Goal: Task Accomplishment & Management: Complete application form

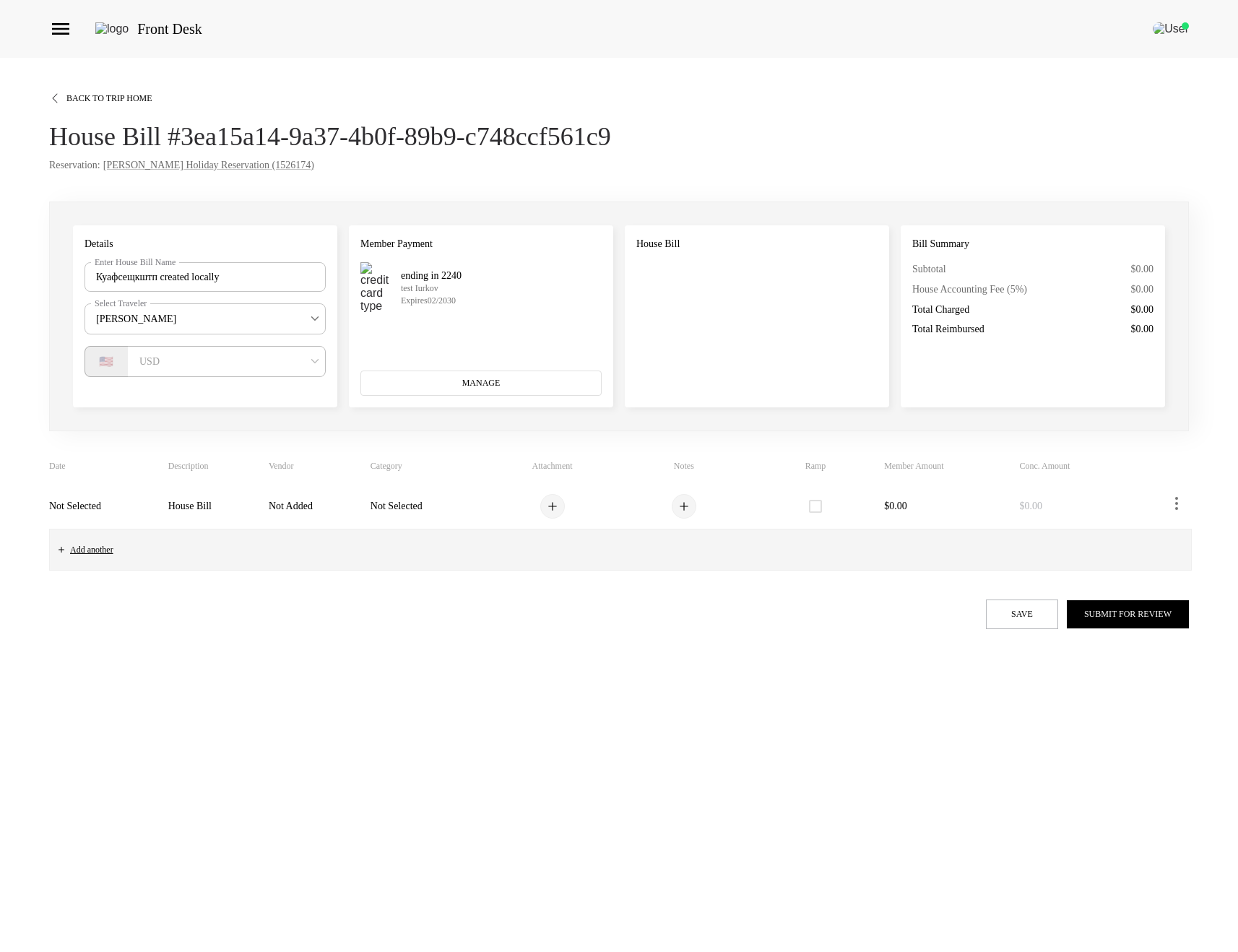
click at [474, 82] on div "Back To Trip Home House Bill #3ea15a14-9a37-4b0f-89b9-c748ccf561c9 Reservation:…" at bounding box center [619, 505] width 1238 height 894
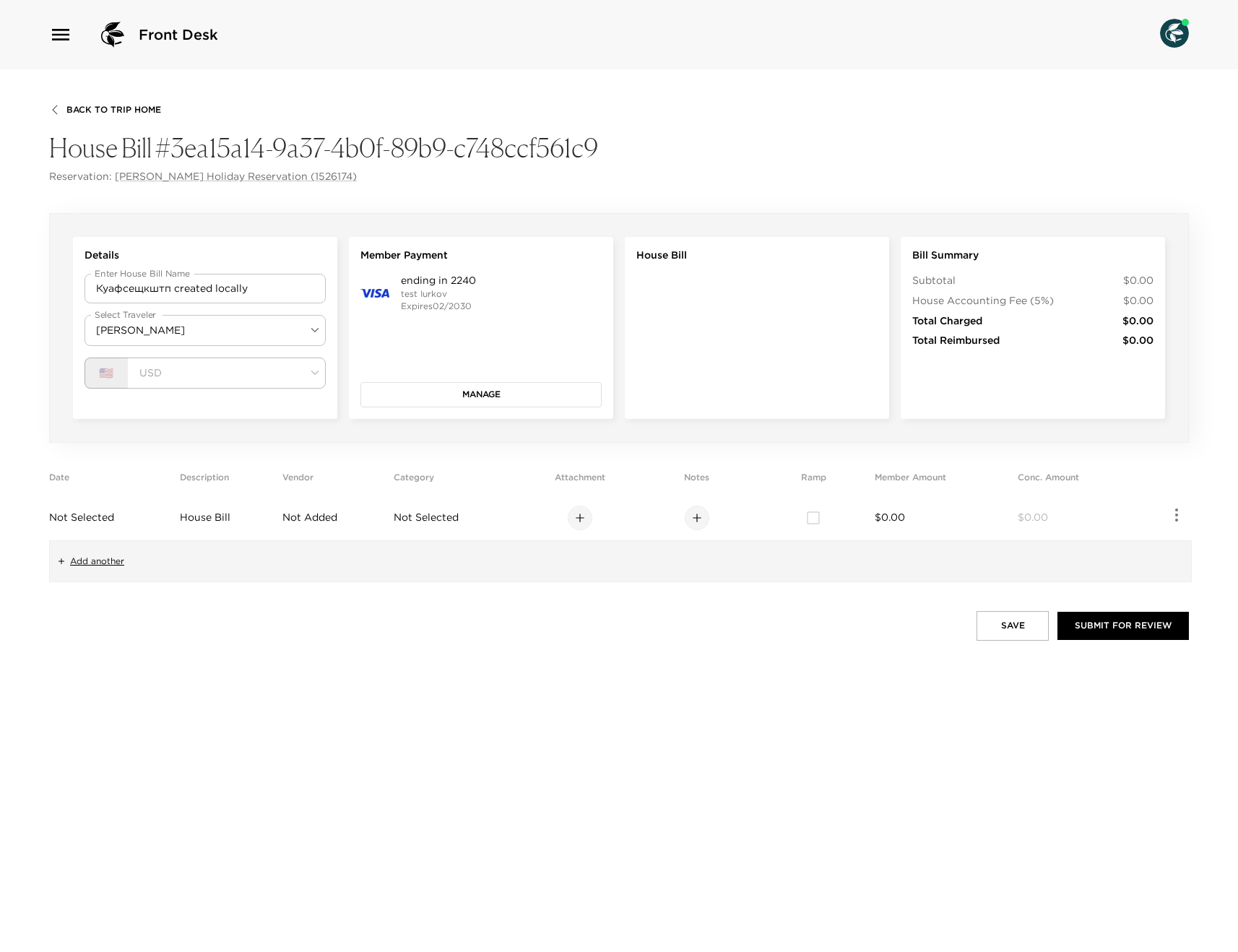
click at [118, 281] on input "Куафсещкштп created locally" at bounding box center [205, 289] width 242 height 29
click at [125, 288] on input "Куафсещкштп created locally" at bounding box center [205, 289] width 242 height 29
type input "Refactoring created locally"
click at [134, 524] on td "Not Selected" at bounding box center [111, 518] width 125 height 44
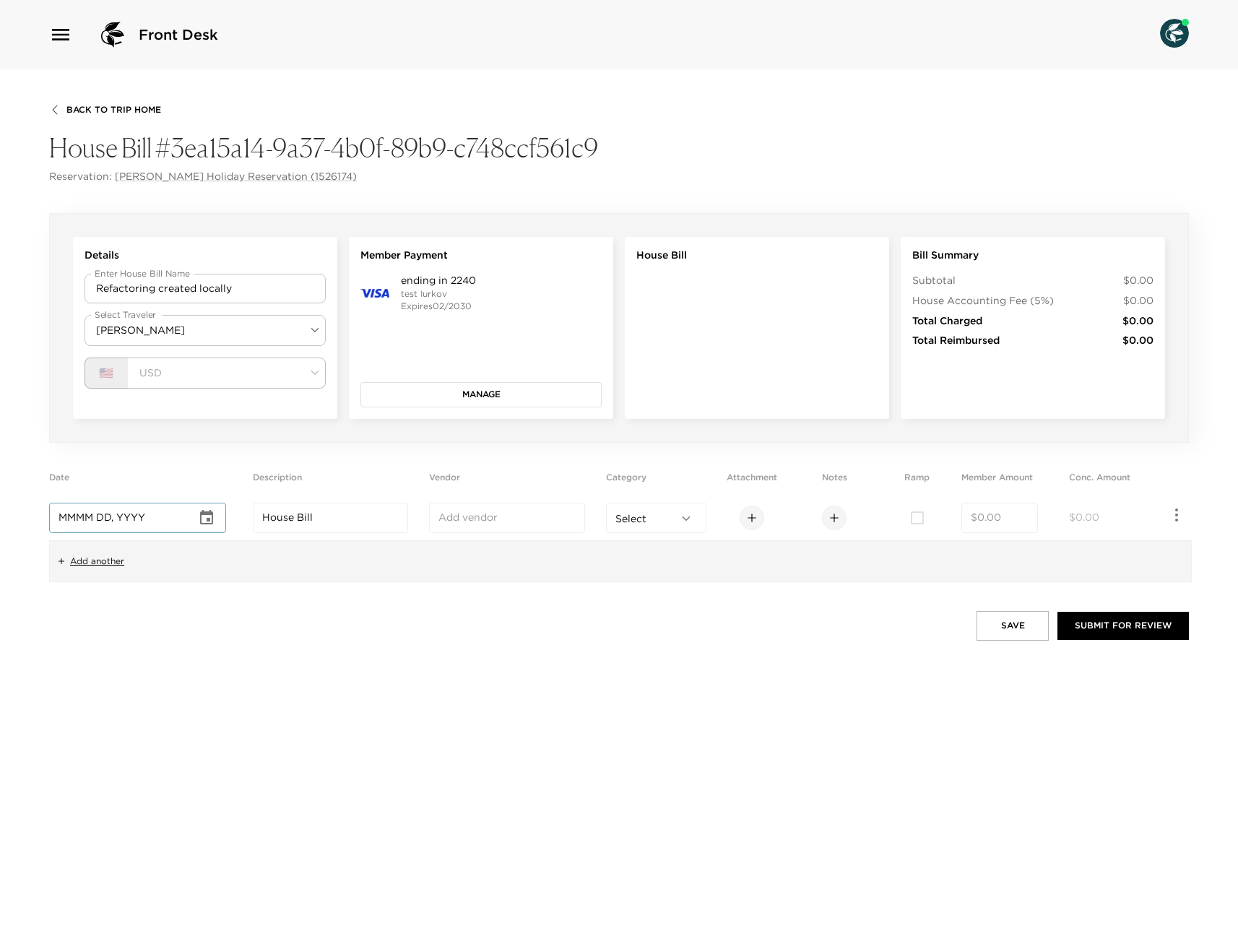
click at [107, 519] on input "MMMM DD, YYYY" at bounding box center [128, 518] width 138 height 14
click at [208, 520] on icon "Choose date" at bounding box center [206, 518] width 17 height 17
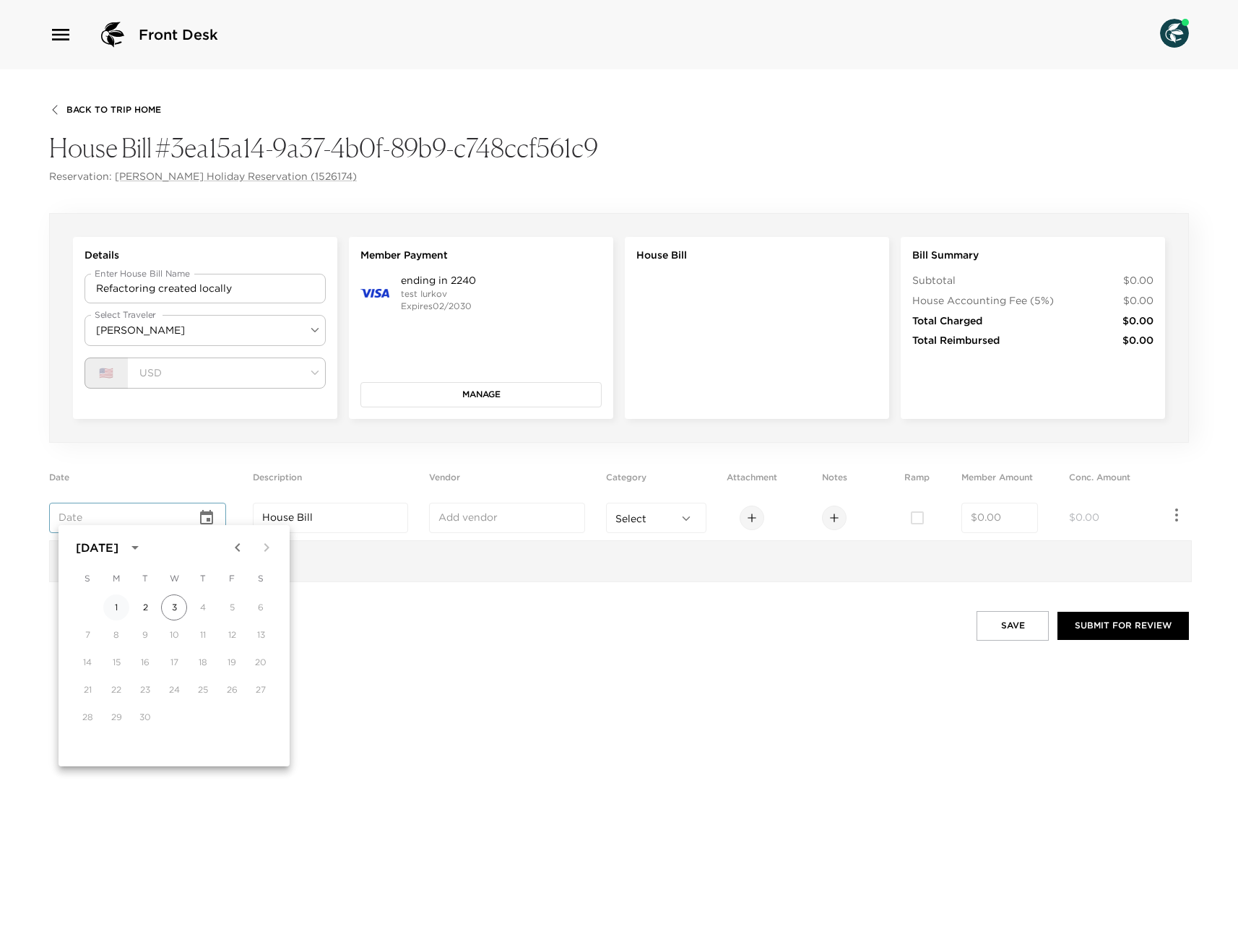
click at [121, 606] on button "1" at bounding box center [116, 607] width 26 height 26
type input "[DATE]"
click at [1024, 621] on button "Save" at bounding box center [1013, 625] width 72 height 29
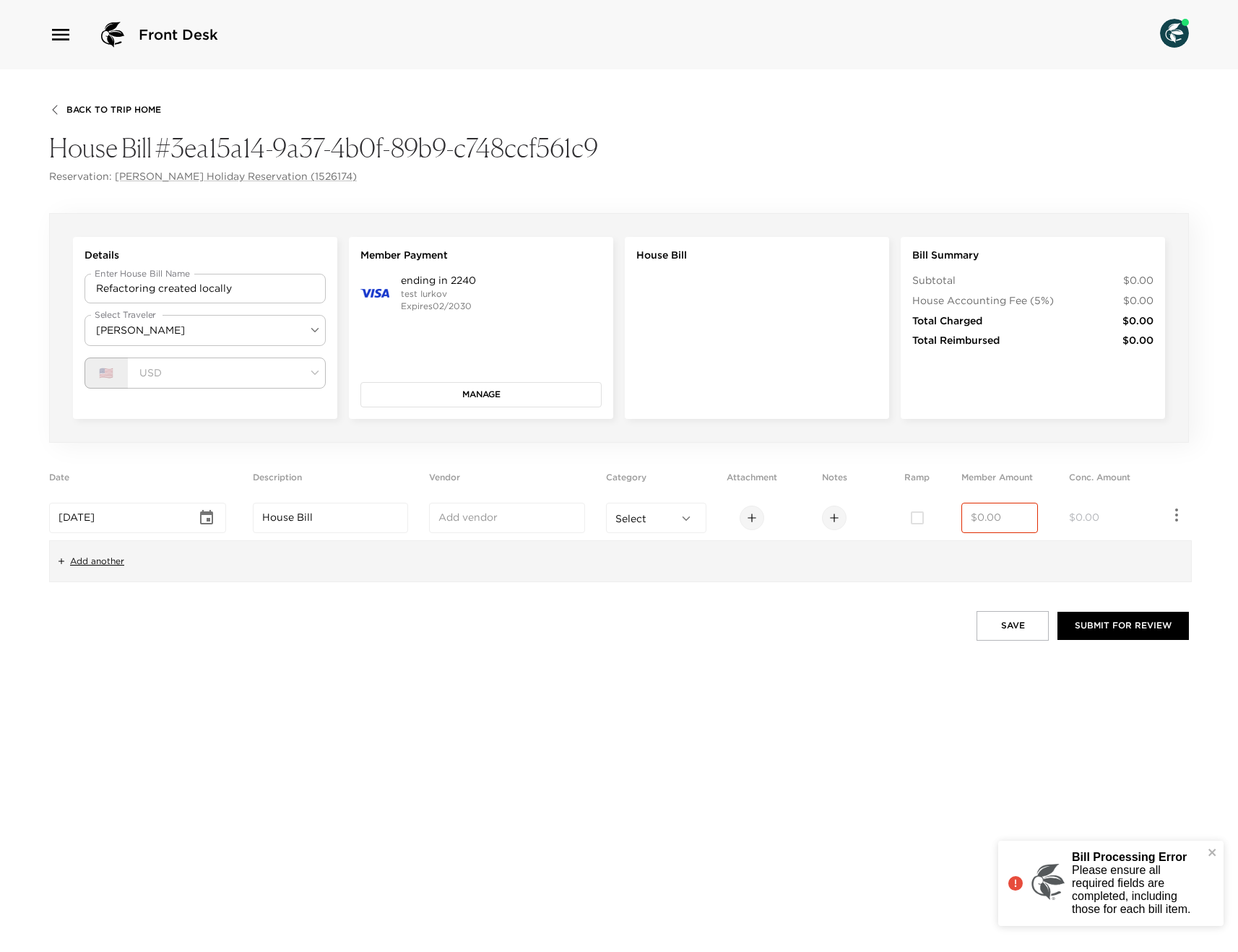
drag, startPoint x: 1022, startPoint y: 507, endPoint x: 1004, endPoint y: 523, distance: 24.1
click at [1022, 507] on div "​" at bounding box center [999, 519] width 77 height 31
click at [1004, 523] on input "number" at bounding box center [1000, 518] width 58 height 14
type input "10.00"
click at [1002, 620] on button "Save" at bounding box center [1013, 625] width 72 height 29
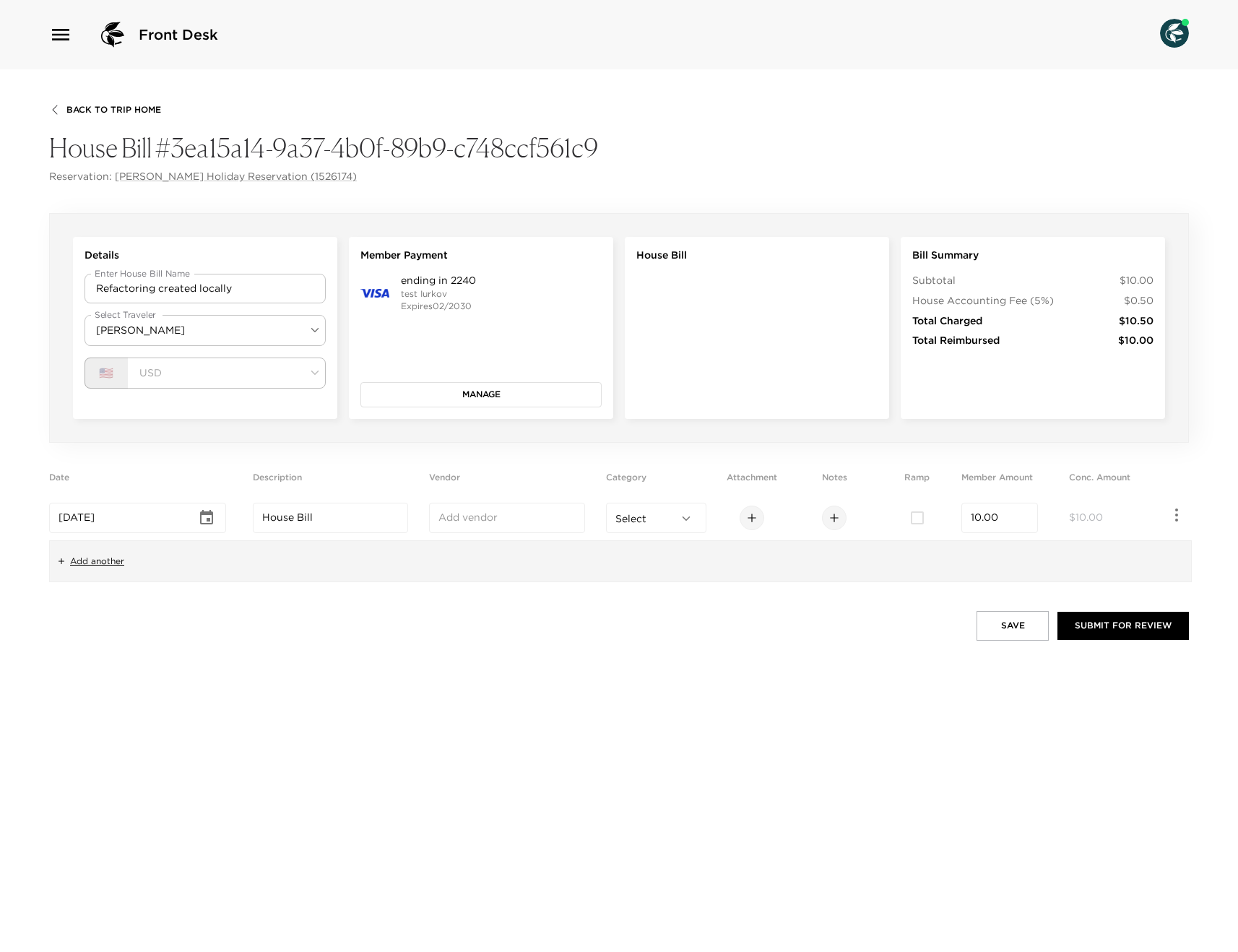
click at [428, 398] on button "Manage" at bounding box center [481, 394] width 242 height 24
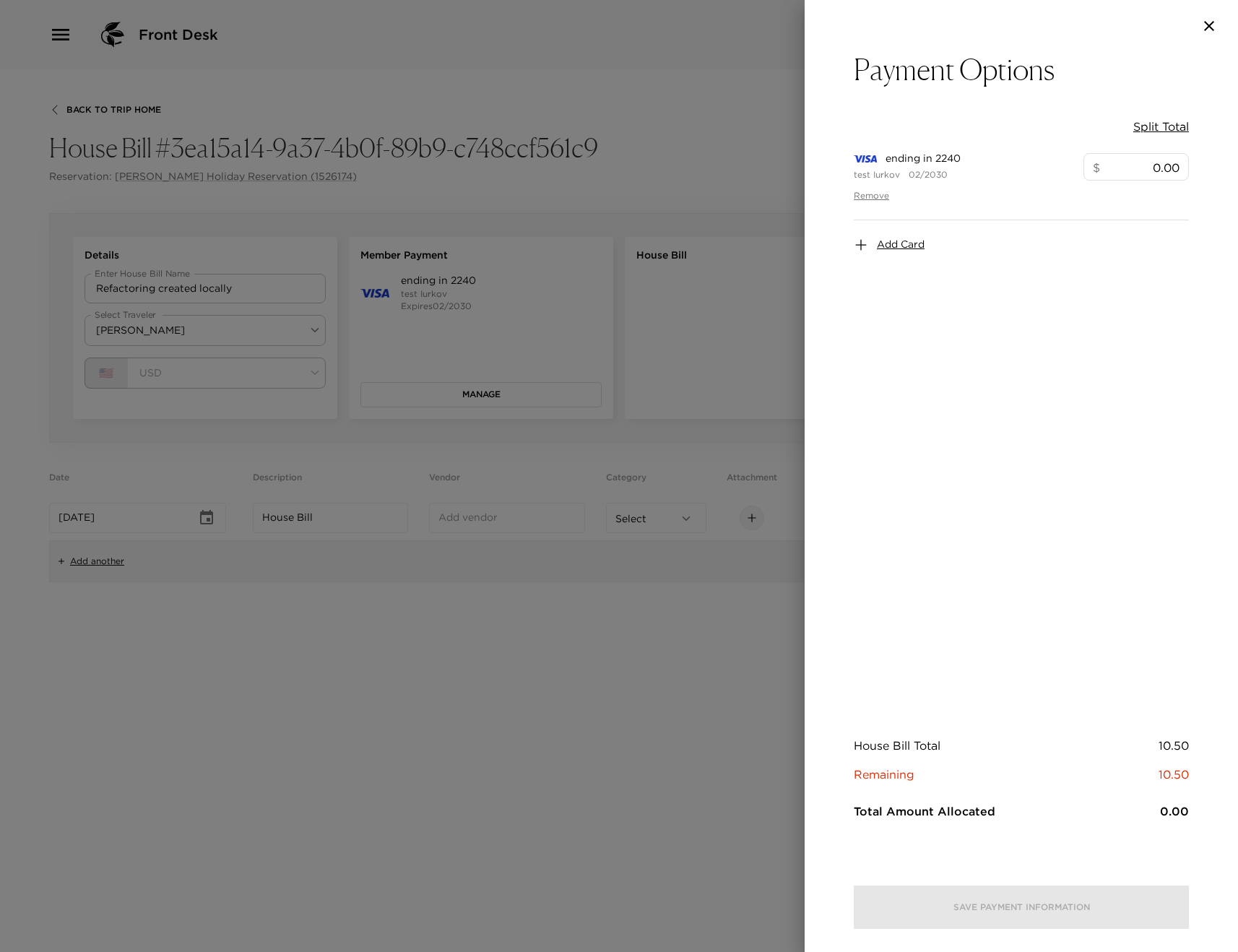
drag, startPoint x: 503, startPoint y: 606, endPoint x: 550, endPoint y: 624, distance: 50.3
click at [503, 606] on div at bounding box center [619, 476] width 1238 height 952
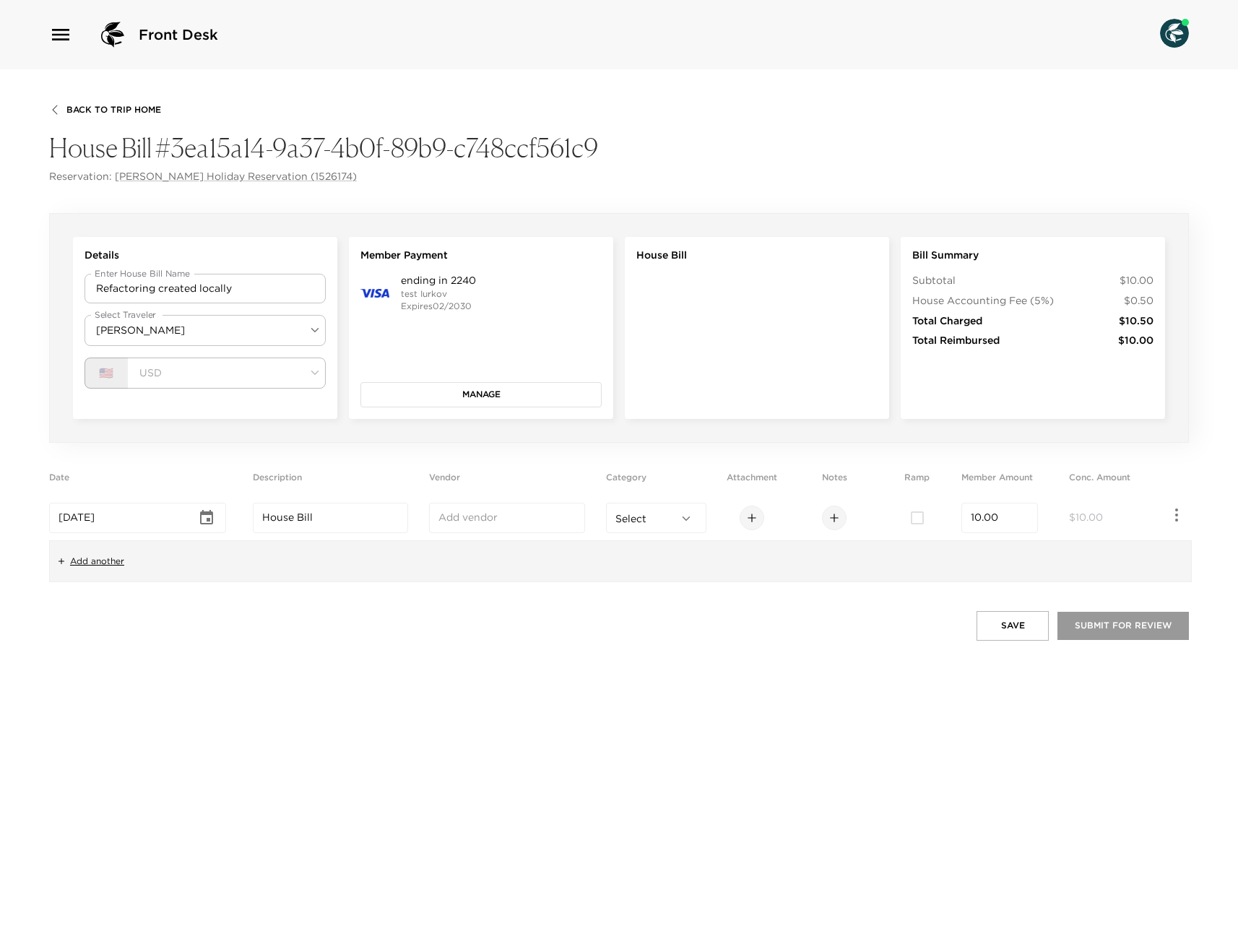
click at [1128, 620] on button "Submit for Review" at bounding box center [1123, 625] width 131 height 27
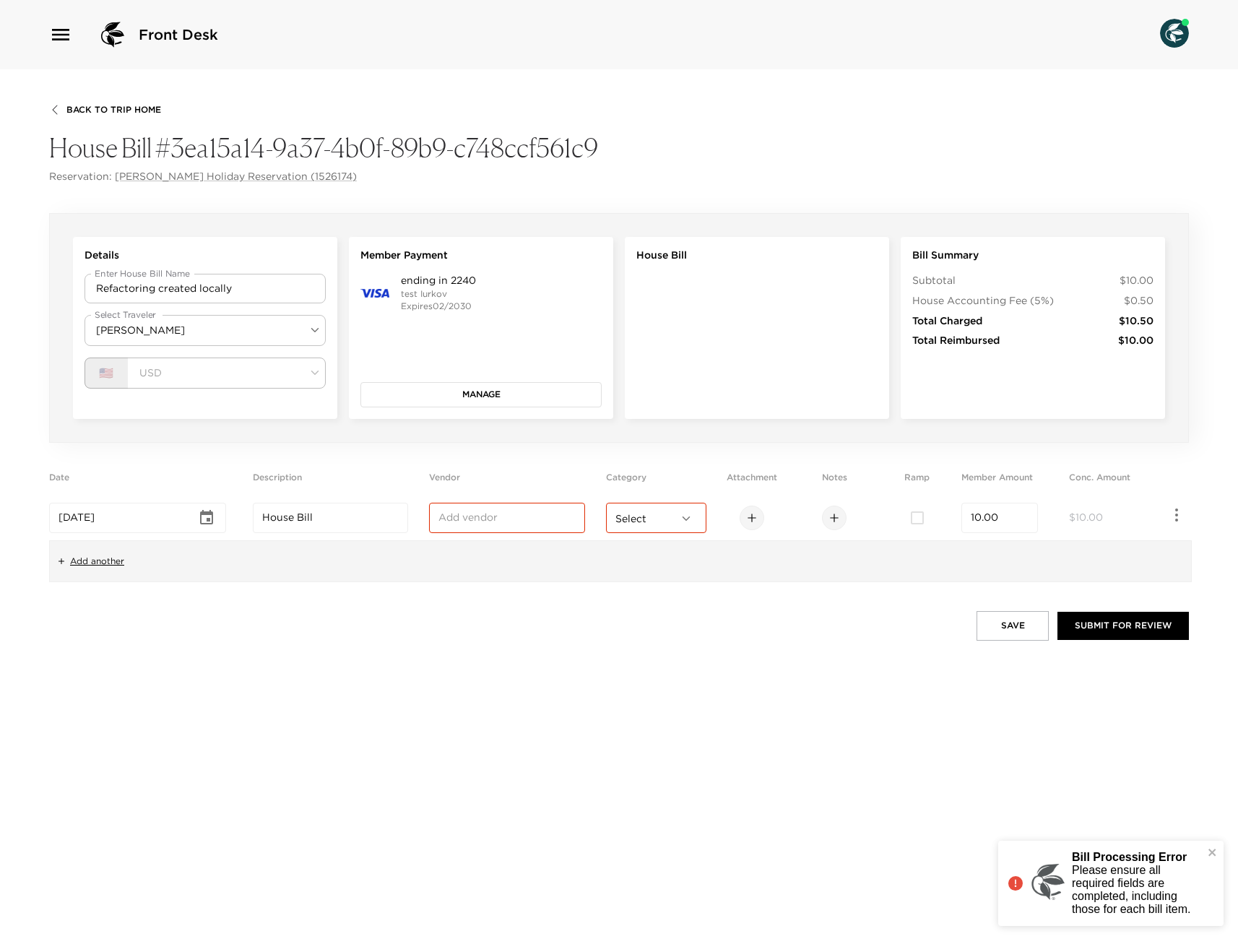
click at [486, 395] on button "Manage" at bounding box center [481, 394] width 242 height 24
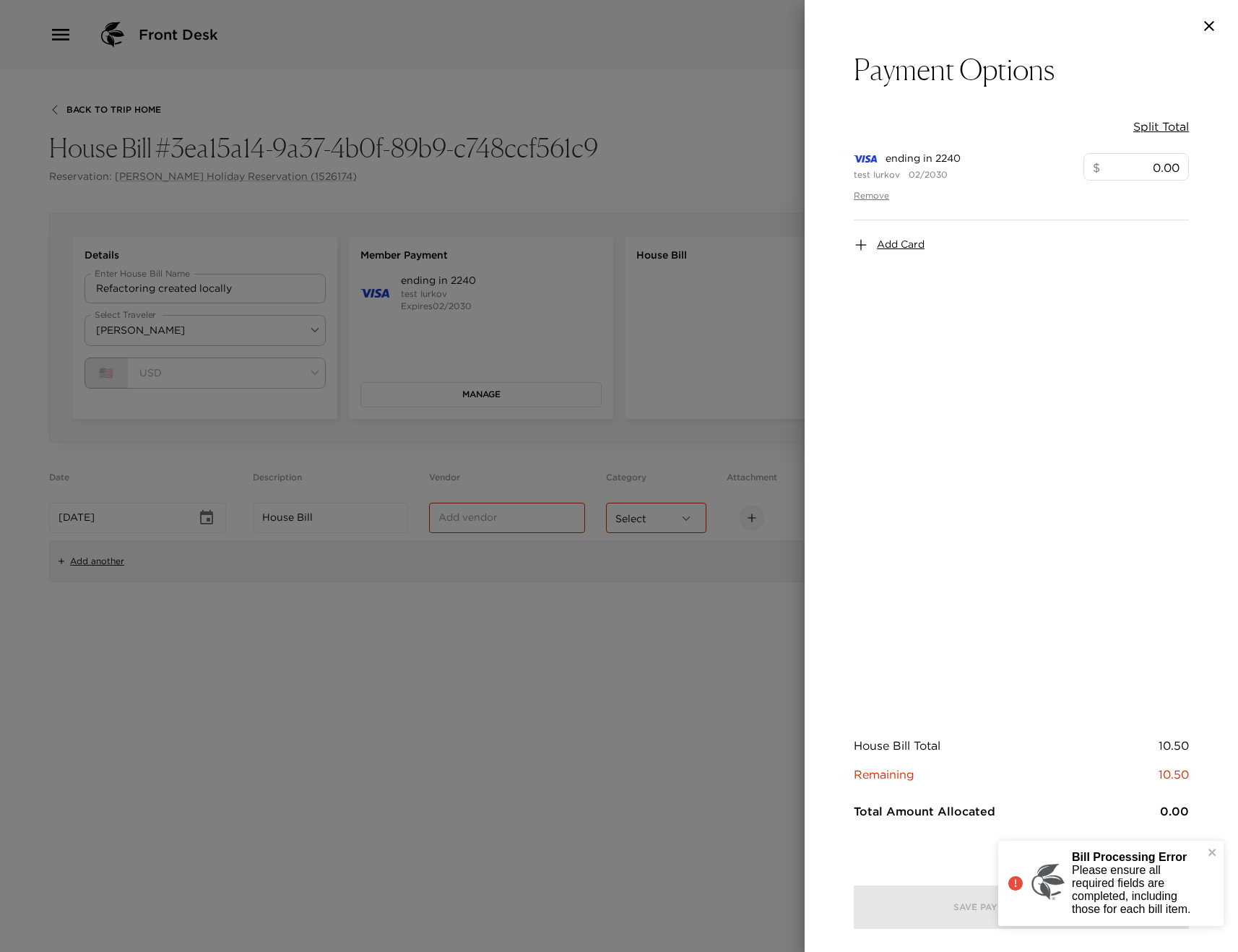
click at [486, 395] on div at bounding box center [619, 476] width 1238 height 952
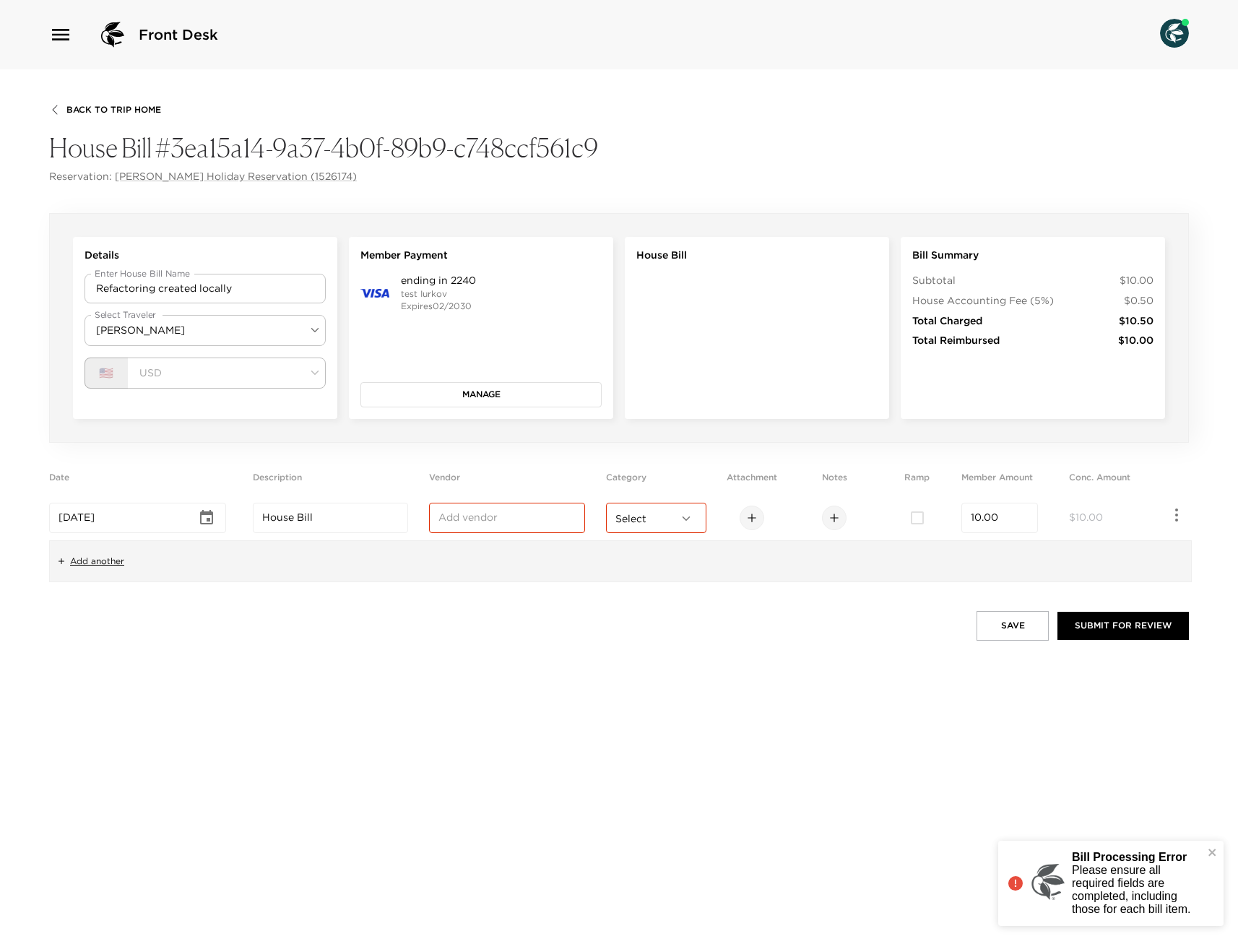
click at [522, 540] on div "Add another" at bounding box center [620, 561] width 1143 height 43
click at [496, 514] on input "text" at bounding box center [506, 518] width 137 height 14
click at [356, 525] on div "House Bill ​" at bounding box center [330, 519] width 156 height 31
click at [332, 518] on input "House Bill" at bounding box center [330, 518] width 137 height 14
drag, startPoint x: 335, startPoint y: 518, endPoint x: 122, endPoint y: 500, distance: 213.8
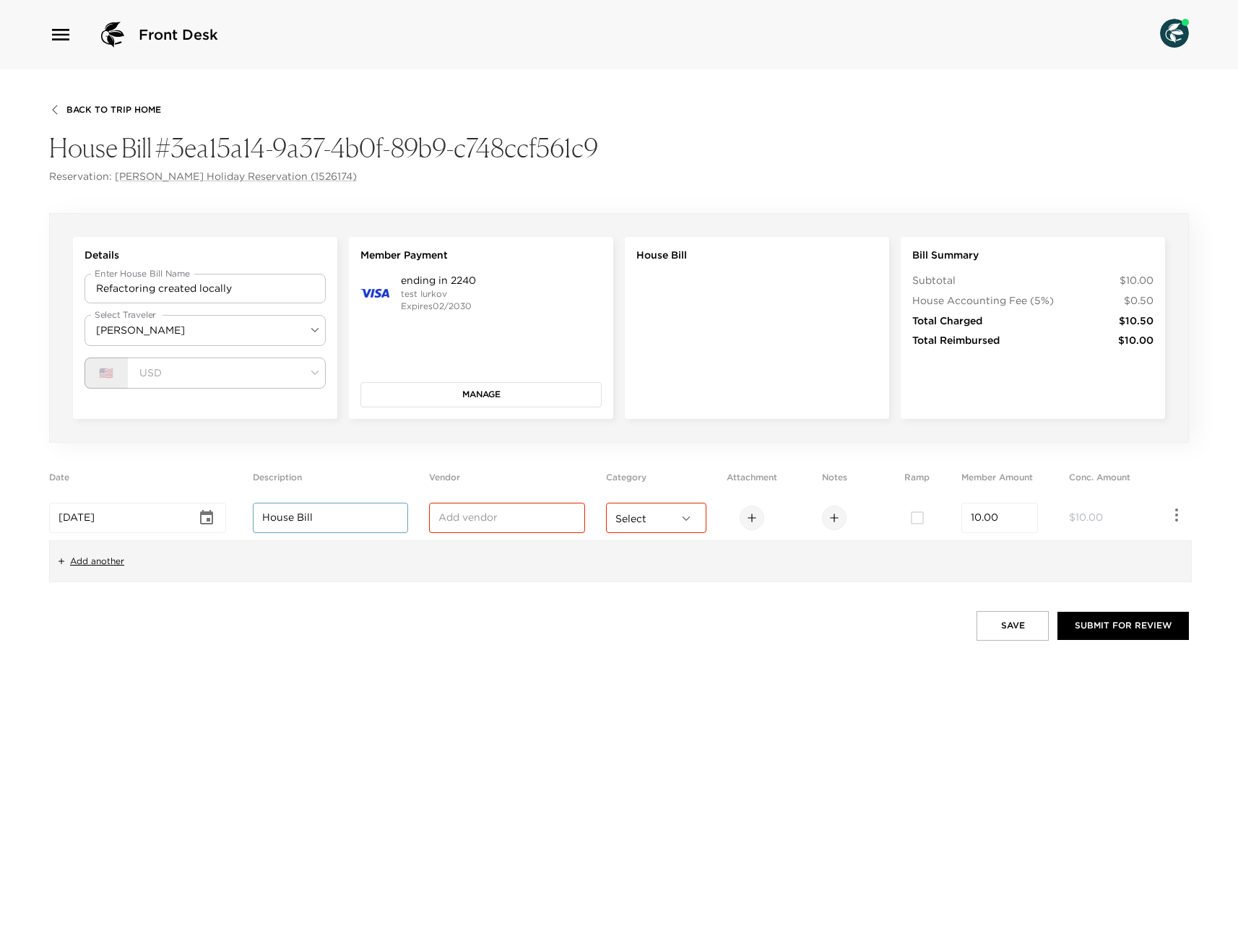
click at [122, 500] on tr "Sep 01, 2025 ​ House Bill ​ ​ Select ​ 10.00 ​ $10.00" at bounding box center [619, 518] width 1140 height 44
drag, startPoint x: 320, startPoint y: 520, endPoint x: 342, endPoint y: 534, distance: 26.1
click at [321, 520] on input "Line Descroption" at bounding box center [330, 518] width 137 height 14
type input "Line Description"
click at [472, 514] on input "text" at bounding box center [506, 518] width 137 height 14
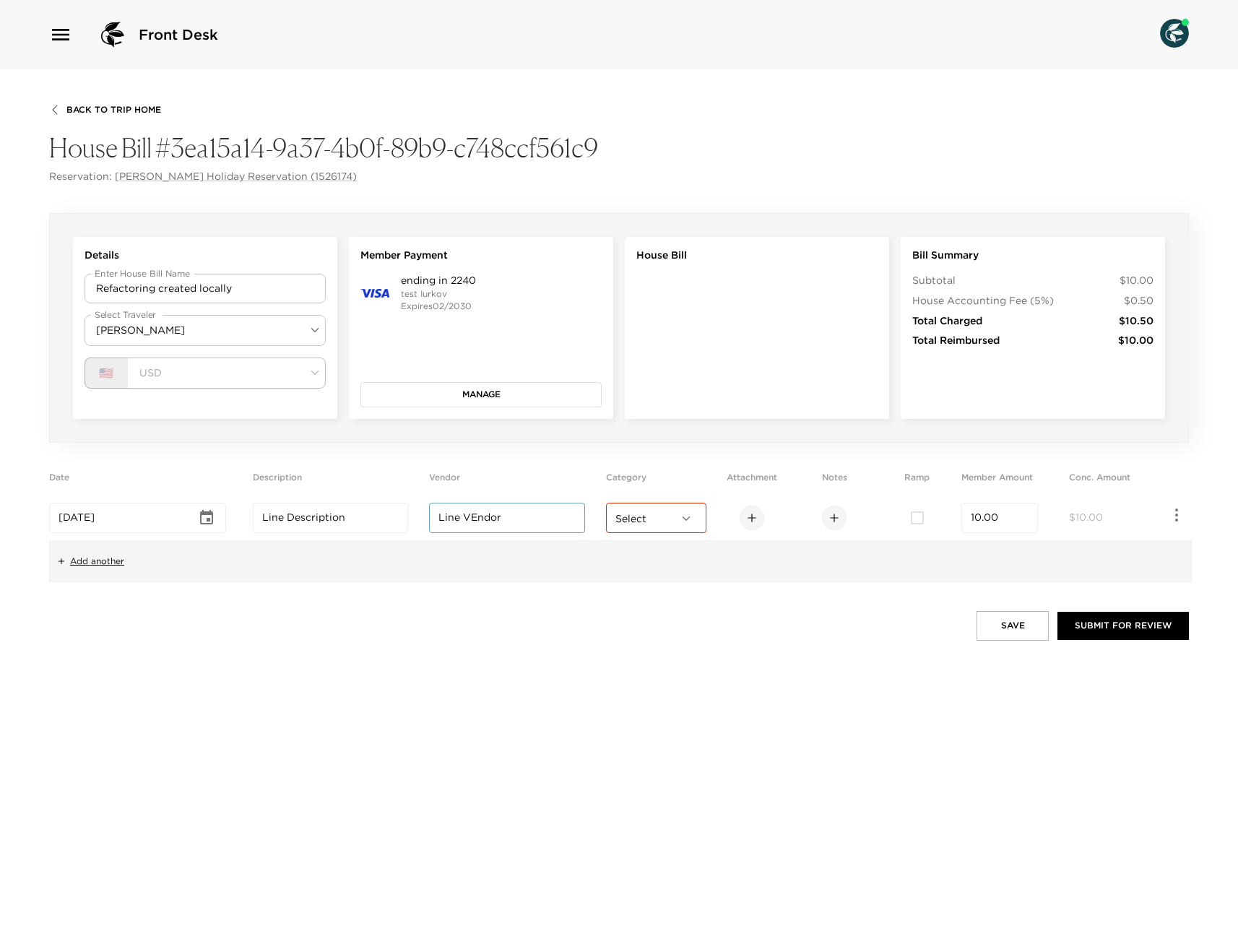
type input "Line VEndor"
click at [671, 521] on body "Front Desk Back To Trip Home House Bill #3ea15a14-9a37-4b0f-89b9-c748ccf561c9 R…" at bounding box center [619, 476] width 1238 height 952
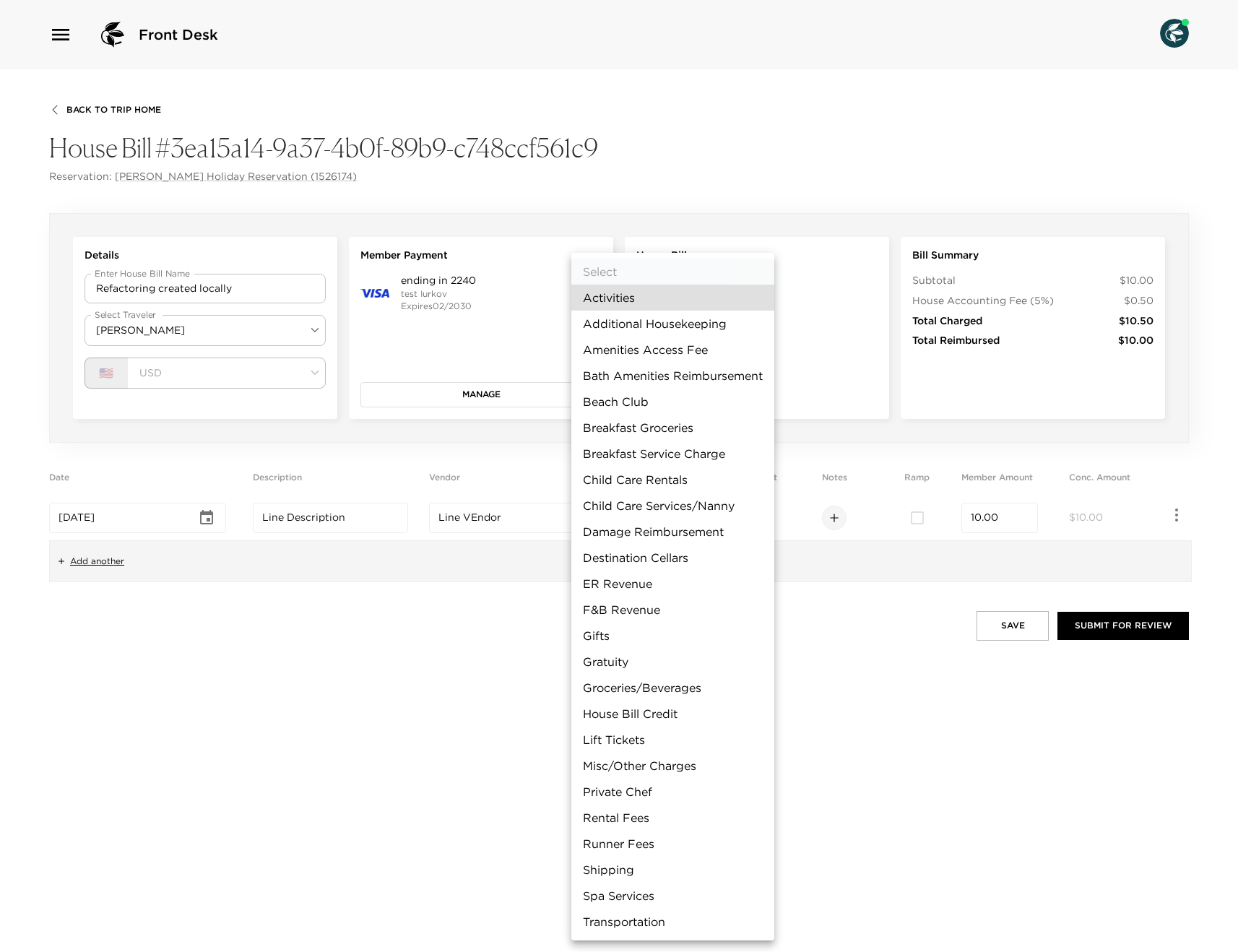
drag, startPoint x: 633, startPoint y: 603, endPoint x: 743, endPoint y: 590, distance: 110.8
click at [633, 603] on li "F&B Revenue" at bounding box center [672, 609] width 203 height 26
type input "F&B Revenue"
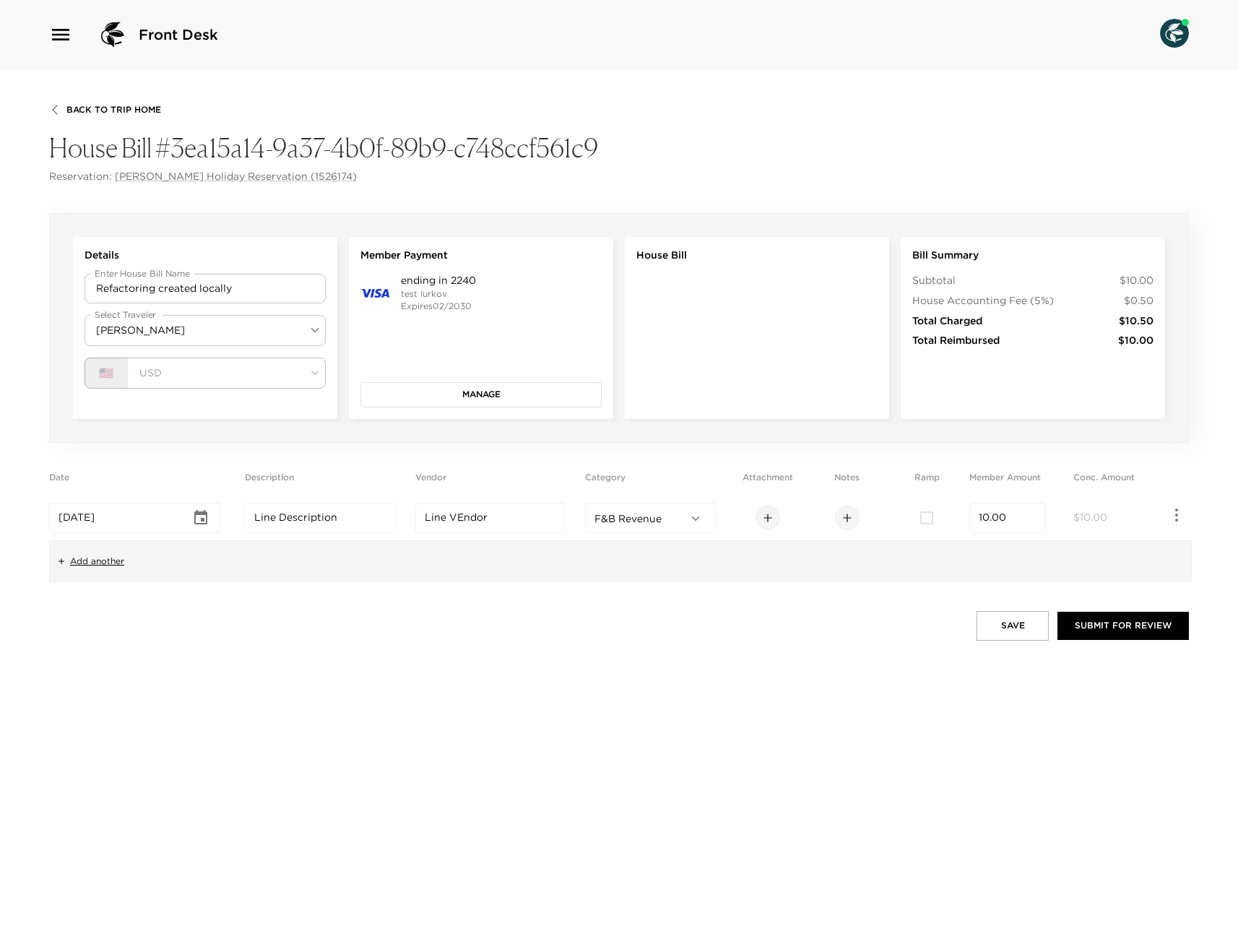
click at [860, 518] on div at bounding box center [847, 518] width 24 height 24
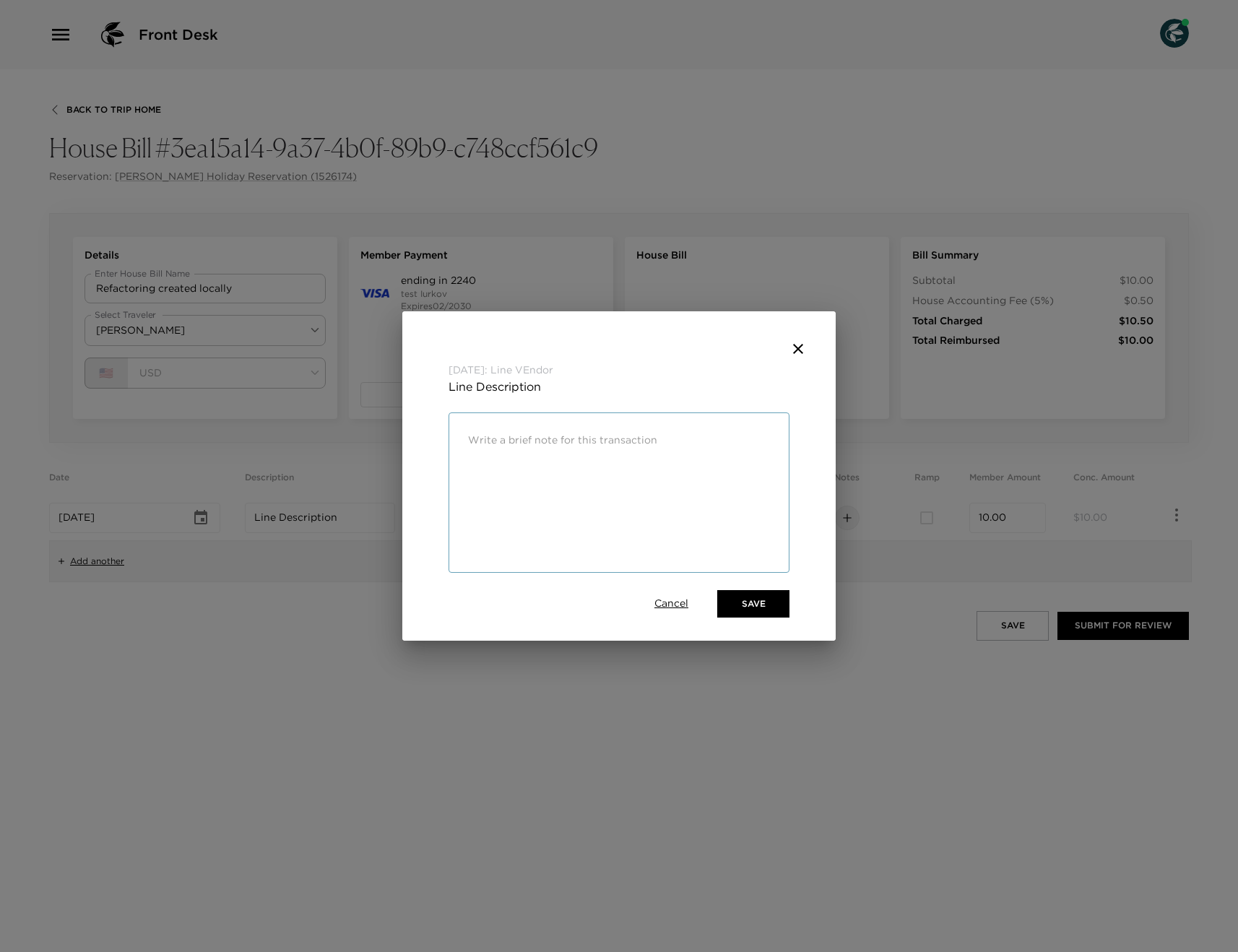
click at [619, 517] on div "x ​" at bounding box center [619, 492] width 341 height 160
drag, startPoint x: 620, startPoint y: 516, endPoint x: 627, endPoint y: 518, distance: 7.3
click at [625, 518] on div "x ​" at bounding box center [619, 492] width 341 height 160
click at [492, 452] on div "x ​" at bounding box center [619, 441] width 322 height 41
type textarea "Line Note"
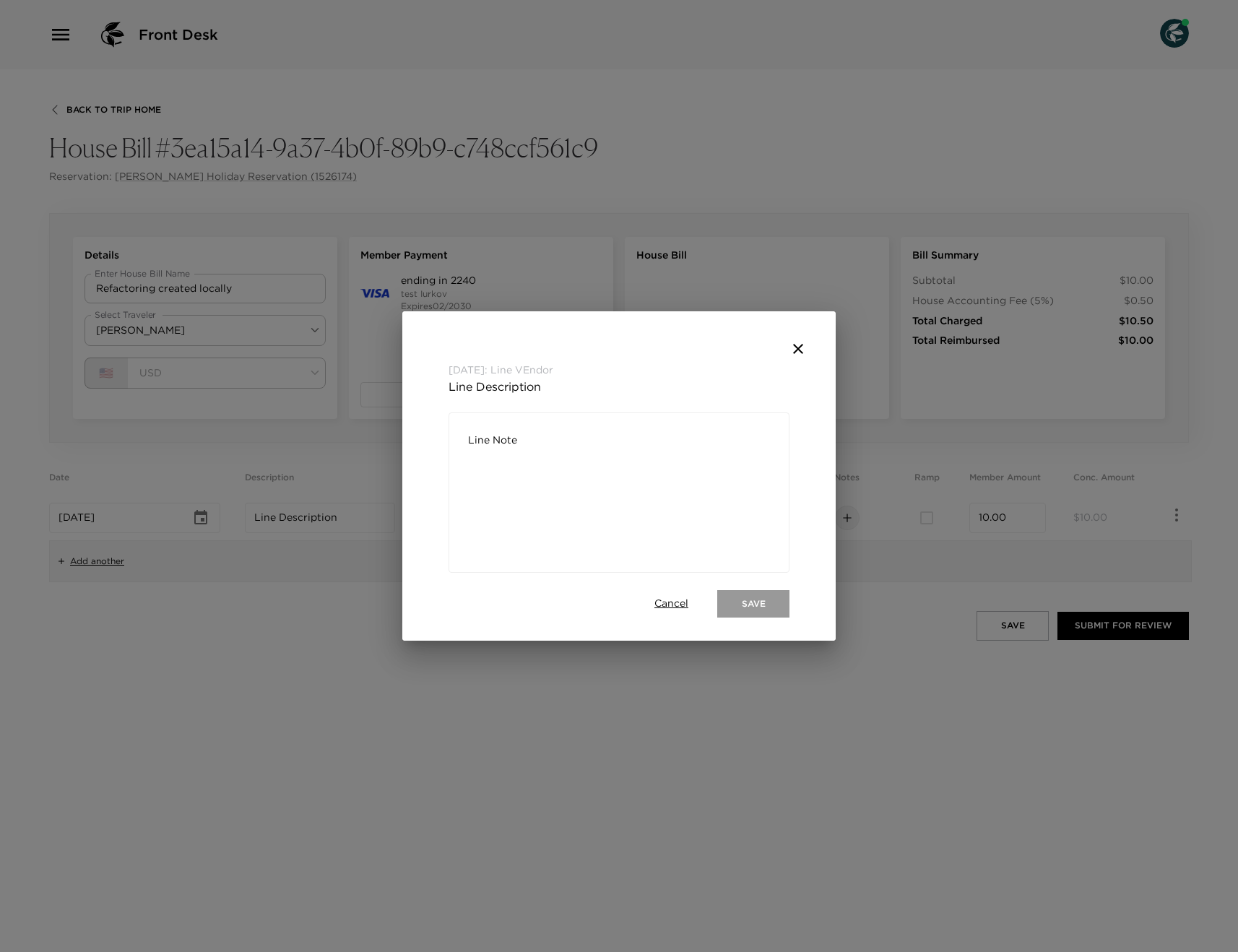
click at [744, 606] on button "Save" at bounding box center [754, 604] width 72 height 27
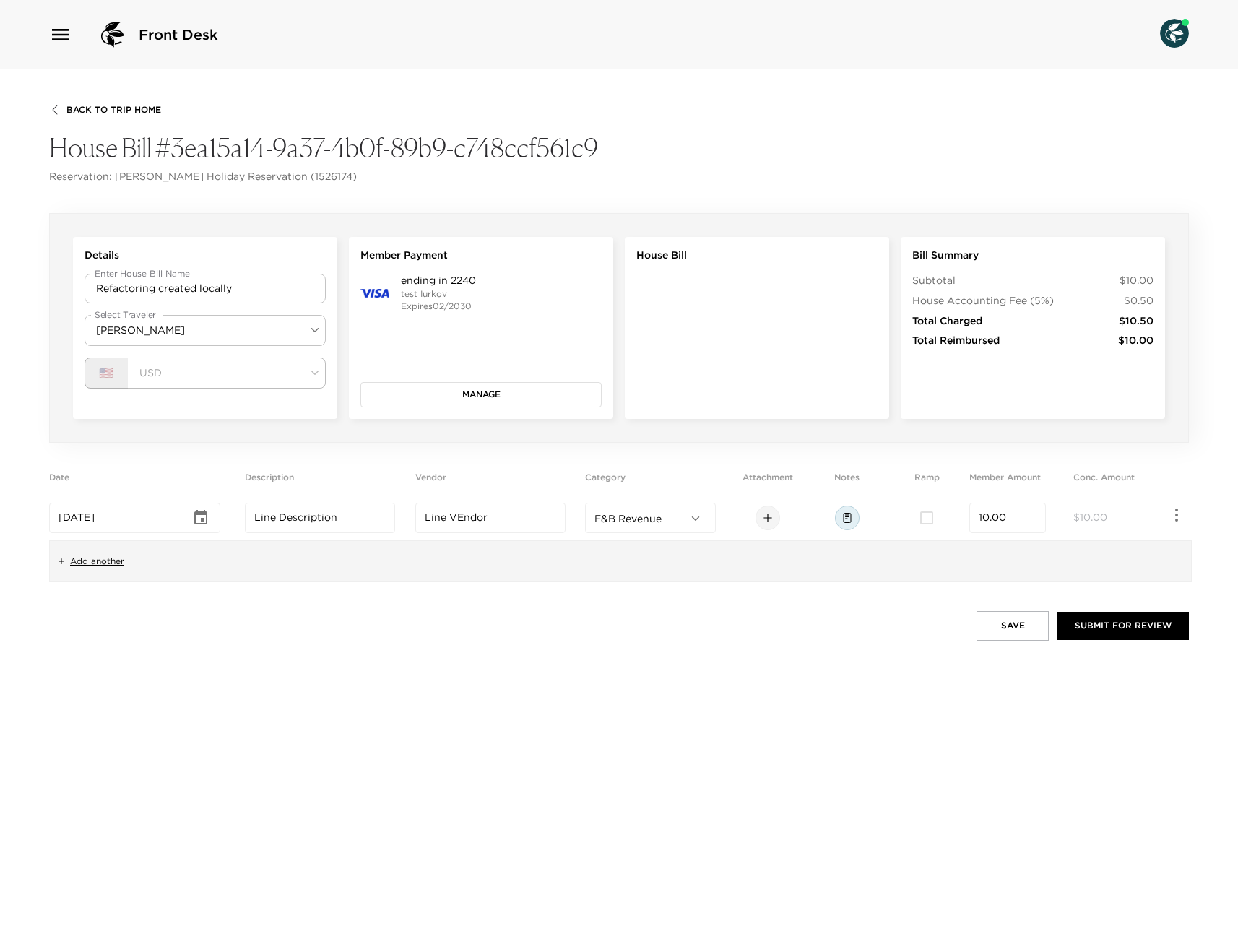
click at [939, 518] on input "checkbox" at bounding box center [927, 519] width 31 height 31
checkbox input "true"
click at [520, 394] on button "Manage" at bounding box center [481, 394] width 242 height 24
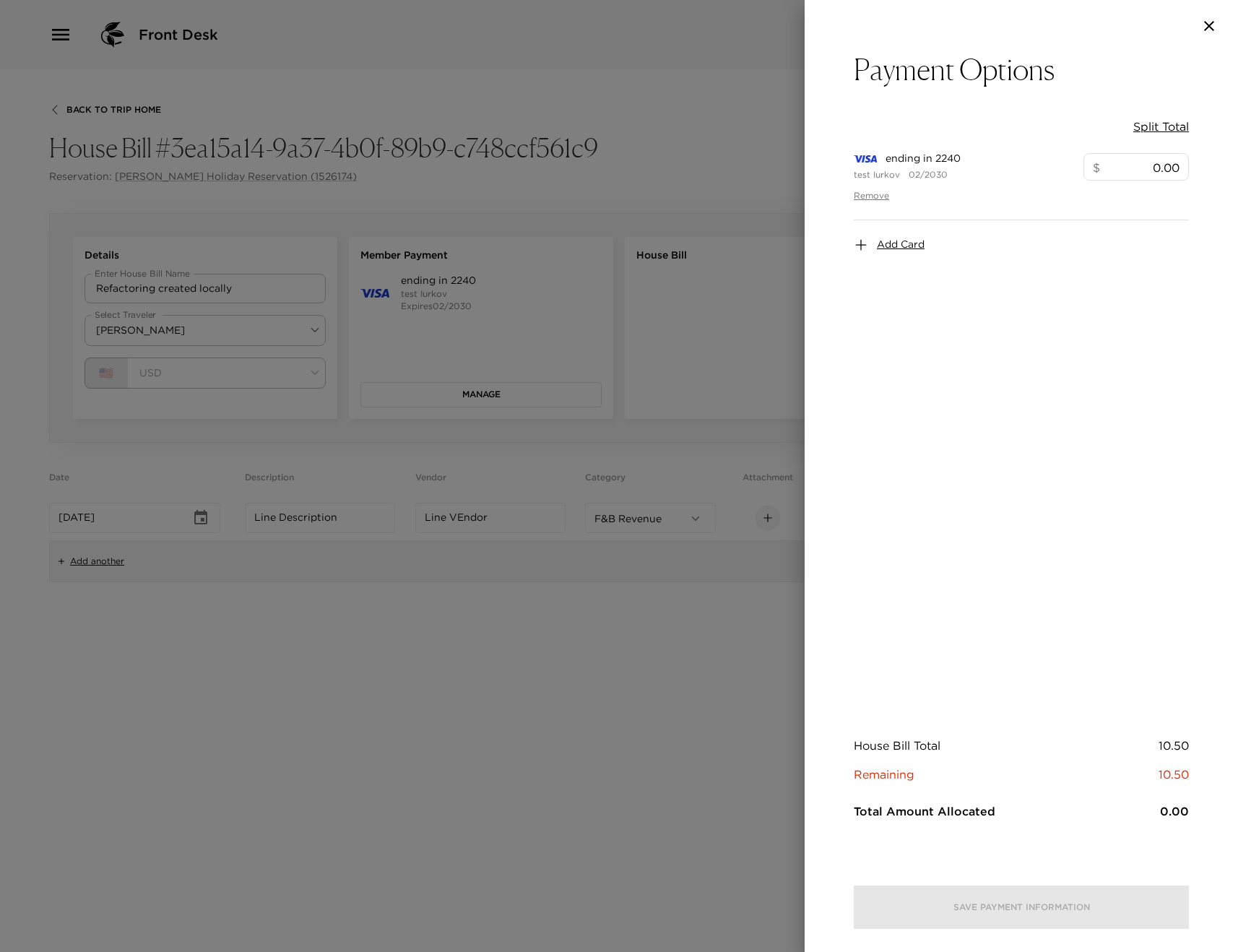
drag, startPoint x: 498, startPoint y: 593, endPoint x: 508, endPoint y: 595, distance: 10.2
click at [500, 593] on div at bounding box center [619, 476] width 1238 height 952
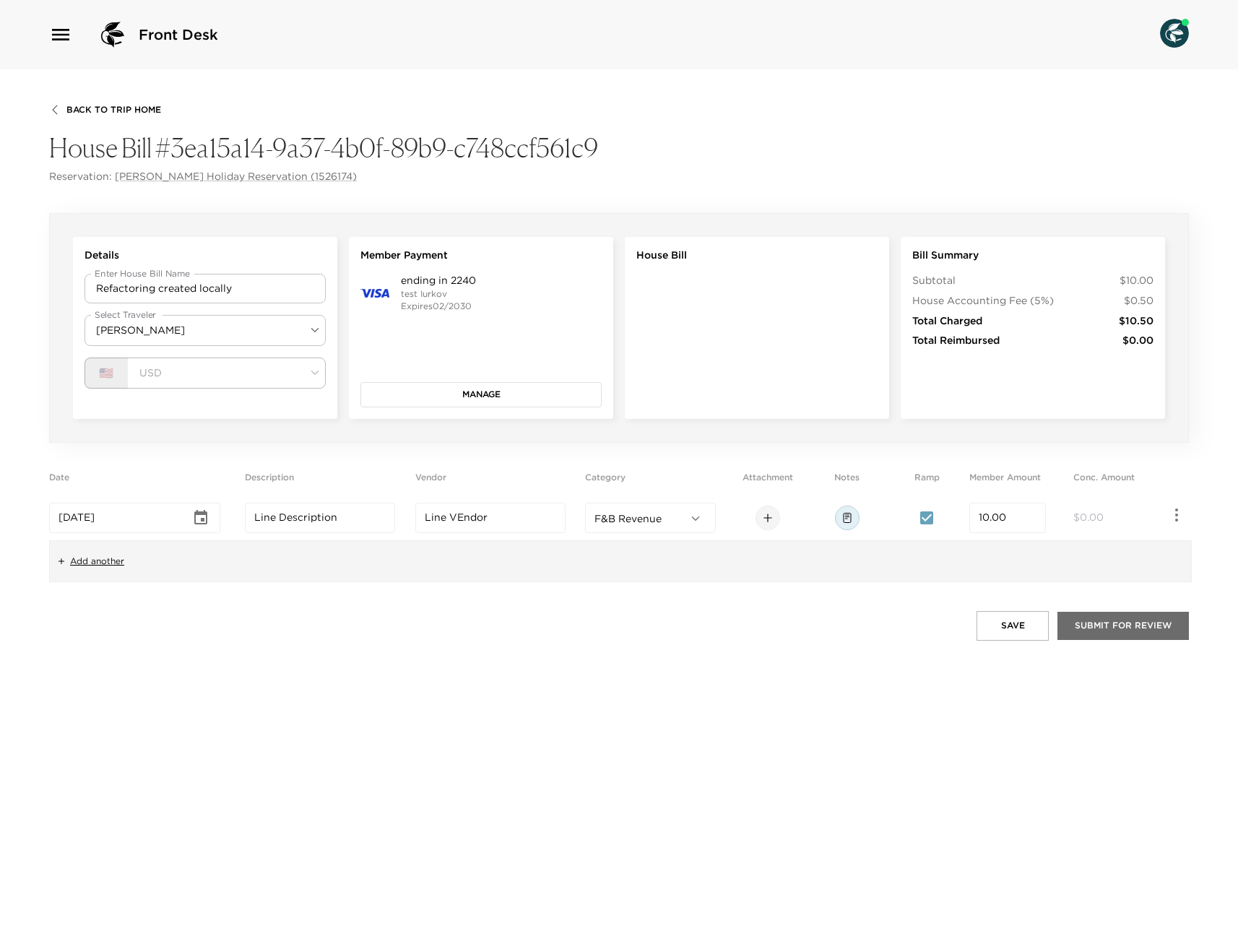
click at [1156, 621] on button "Submit for Review" at bounding box center [1123, 625] width 131 height 27
click at [465, 394] on button "Manage" at bounding box center [481, 394] width 242 height 24
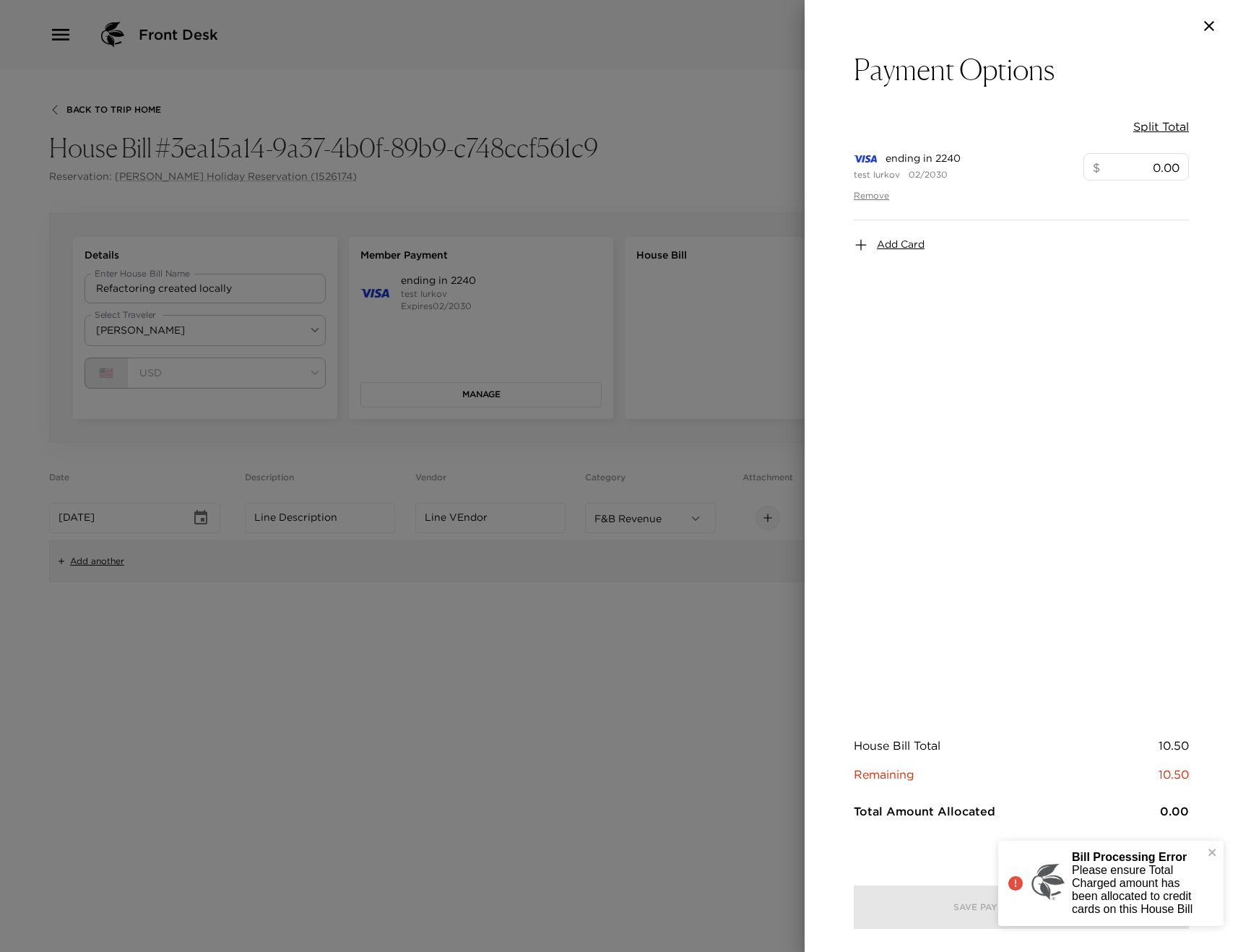
click at [1158, 136] on div "ending in 2240 test Iurkov 02/2030 $ 0.00 ​ Remove" at bounding box center [1021, 176] width 335 height 84
click at [1156, 129] on button "Split Total" at bounding box center [1160, 127] width 55 height 16
type input "10.50"
click at [947, 897] on button "Save Payment Information" at bounding box center [1021, 908] width 335 height 43
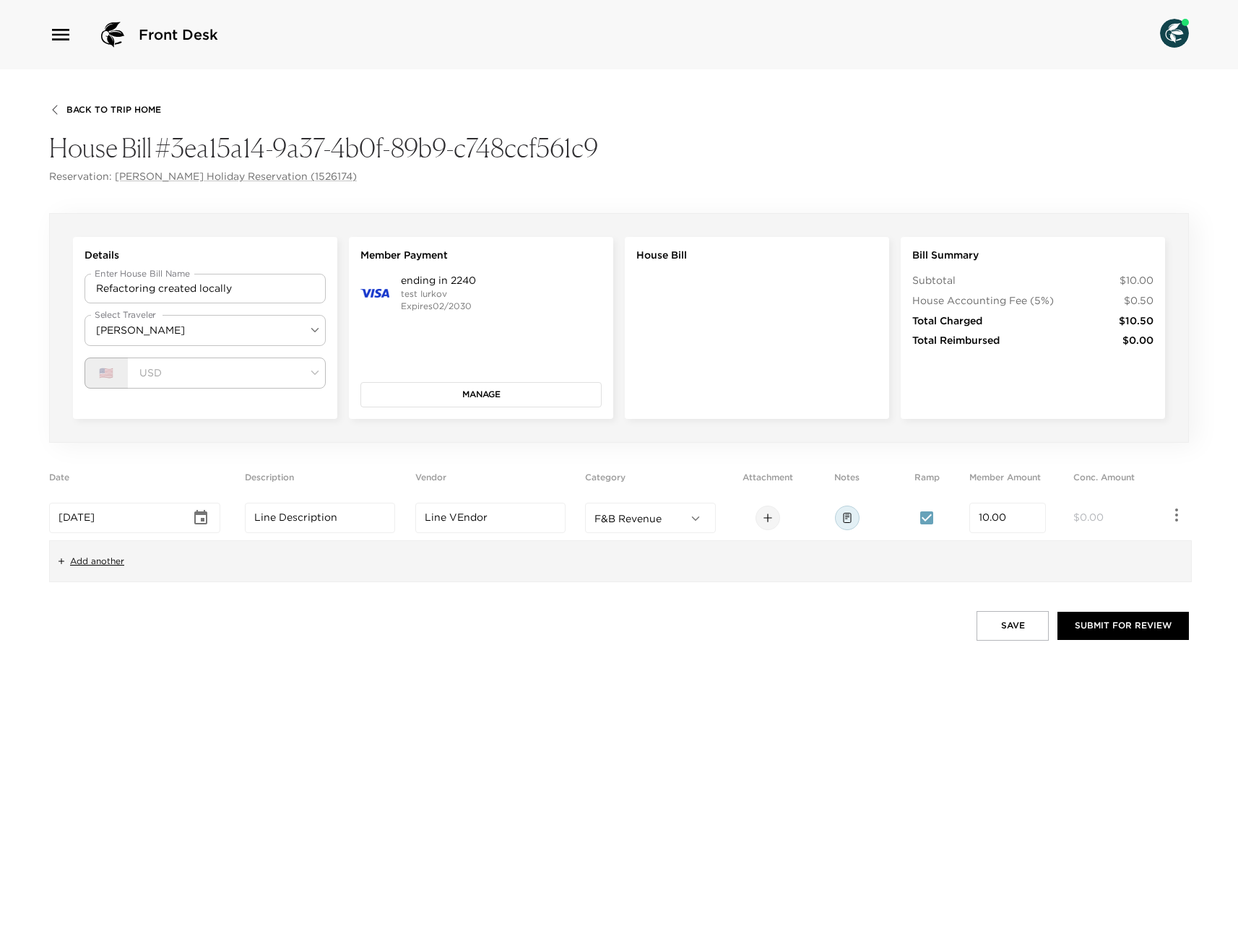
click at [1115, 620] on button "Submit for Review" at bounding box center [1123, 625] width 131 height 27
checkbox input "false"
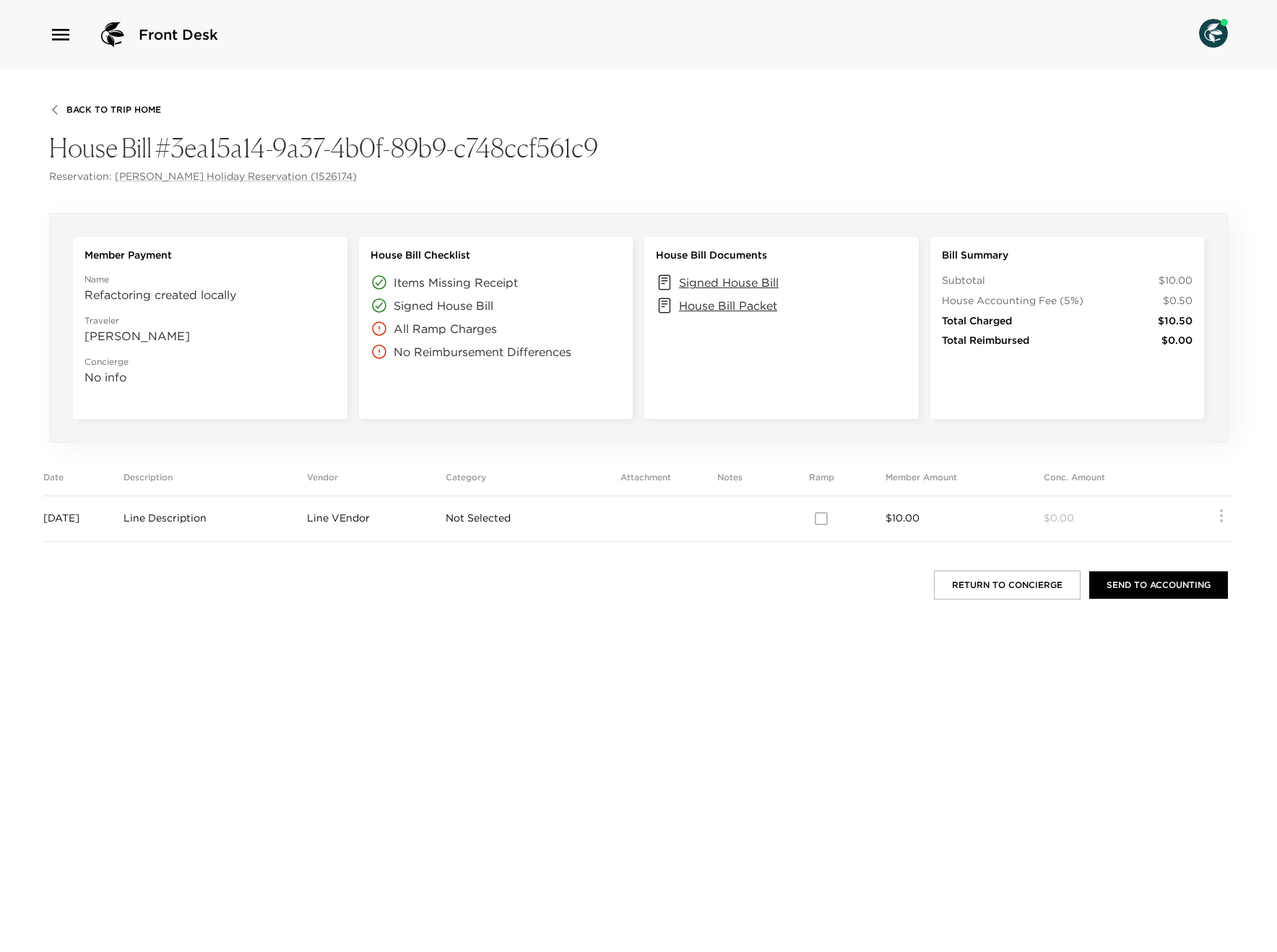
click at [174, 291] on p "Refactoring created locally" at bounding box center [210, 294] width 252 height 17
click at [110, 377] on p "No info" at bounding box center [210, 376] width 252 height 17
click at [110, 339] on p "[PERSON_NAME]" at bounding box center [210, 336] width 252 height 17
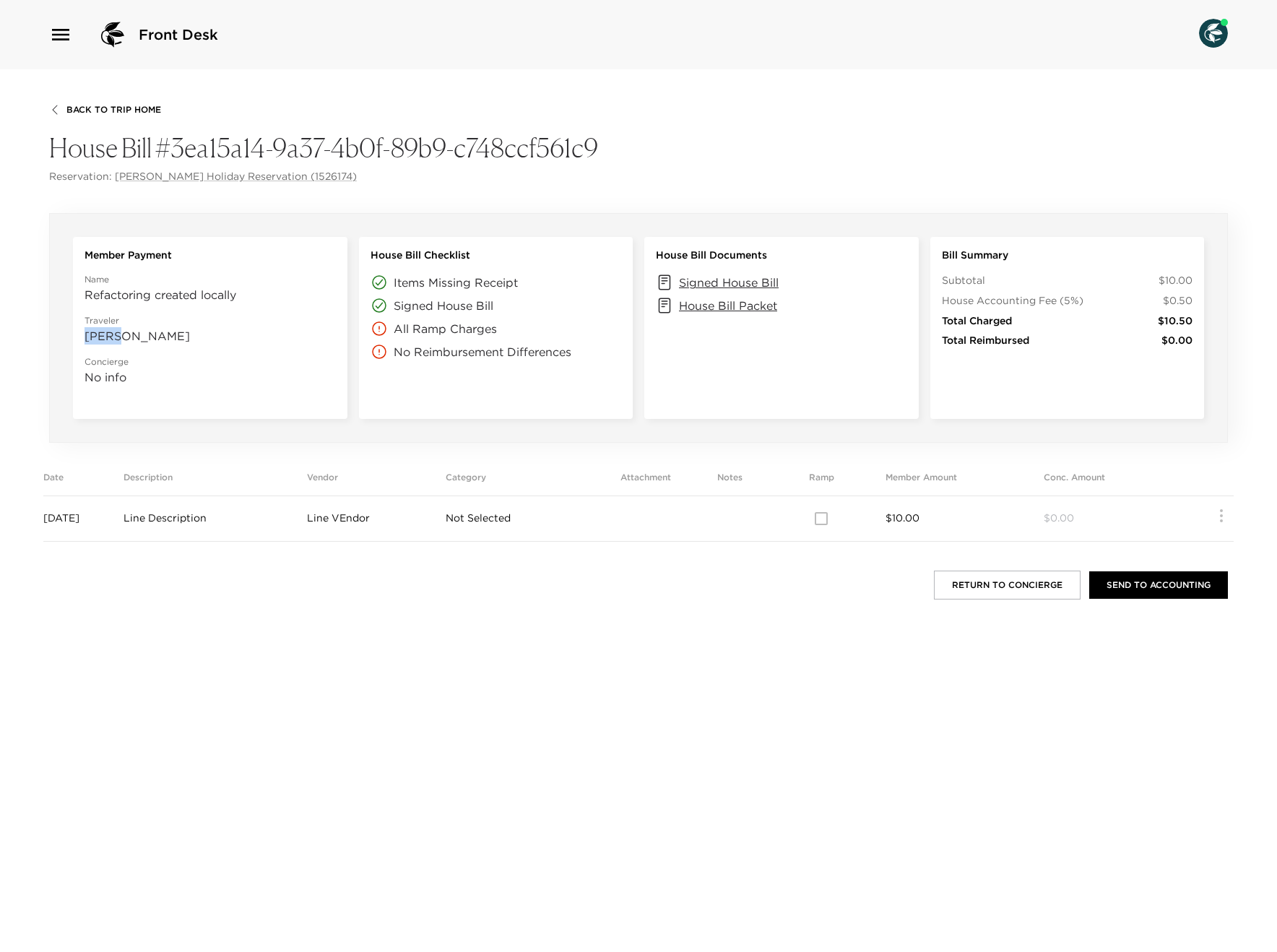
click at [110, 339] on p "[PERSON_NAME]" at bounding box center [210, 336] width 252 height 17
click at [154, 367] on span "Concierge" at bounding box center [210, 363] width 252 height 13
click at [837, 516] on div at bounding box center [821, 519] width 128 height 31
click at [838, 523] on div at bounding box center [821, 519] width 128 height 31
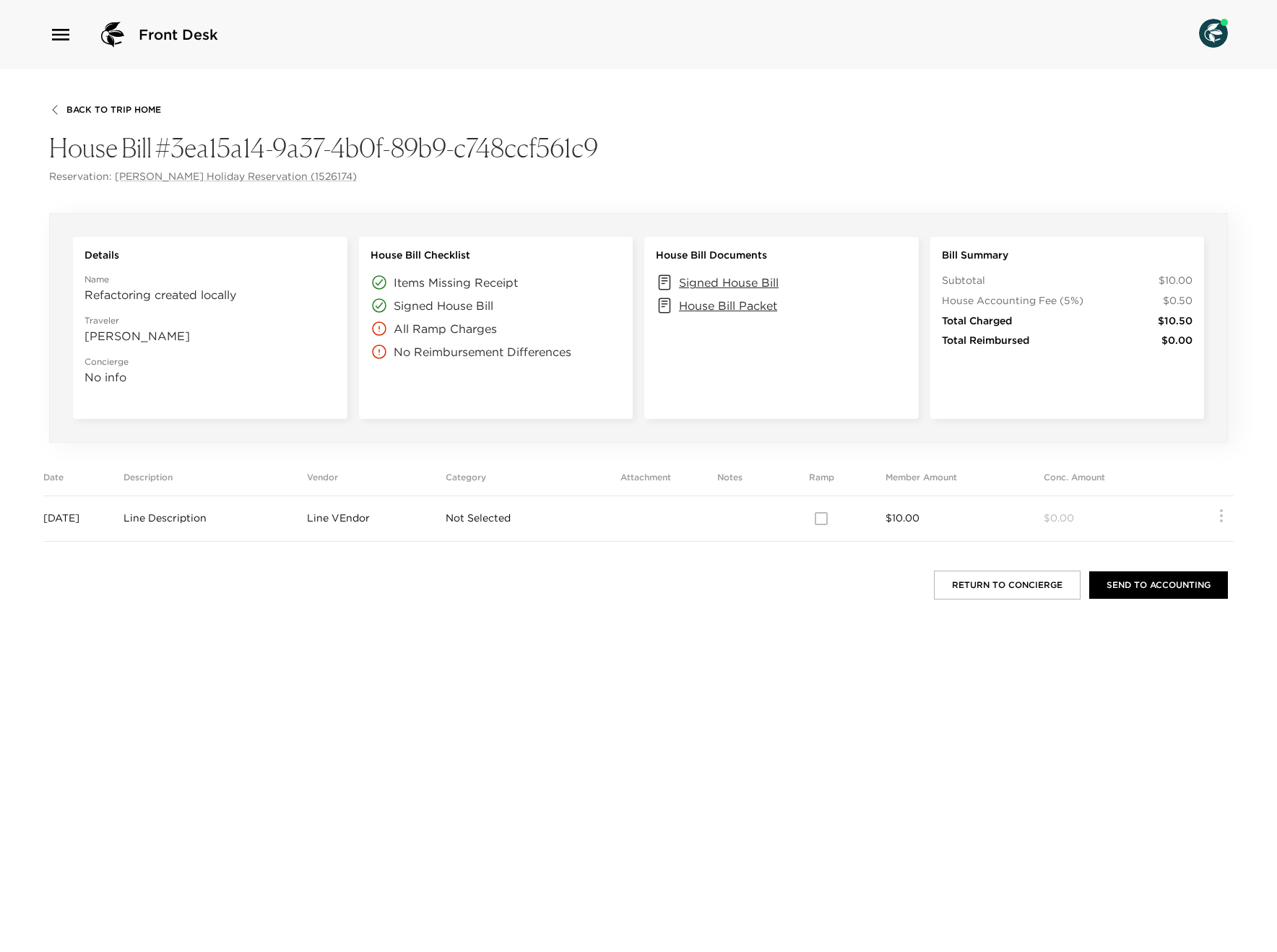
click at [838, 518] on div at bounding box center [821, 519] width 128 height 31
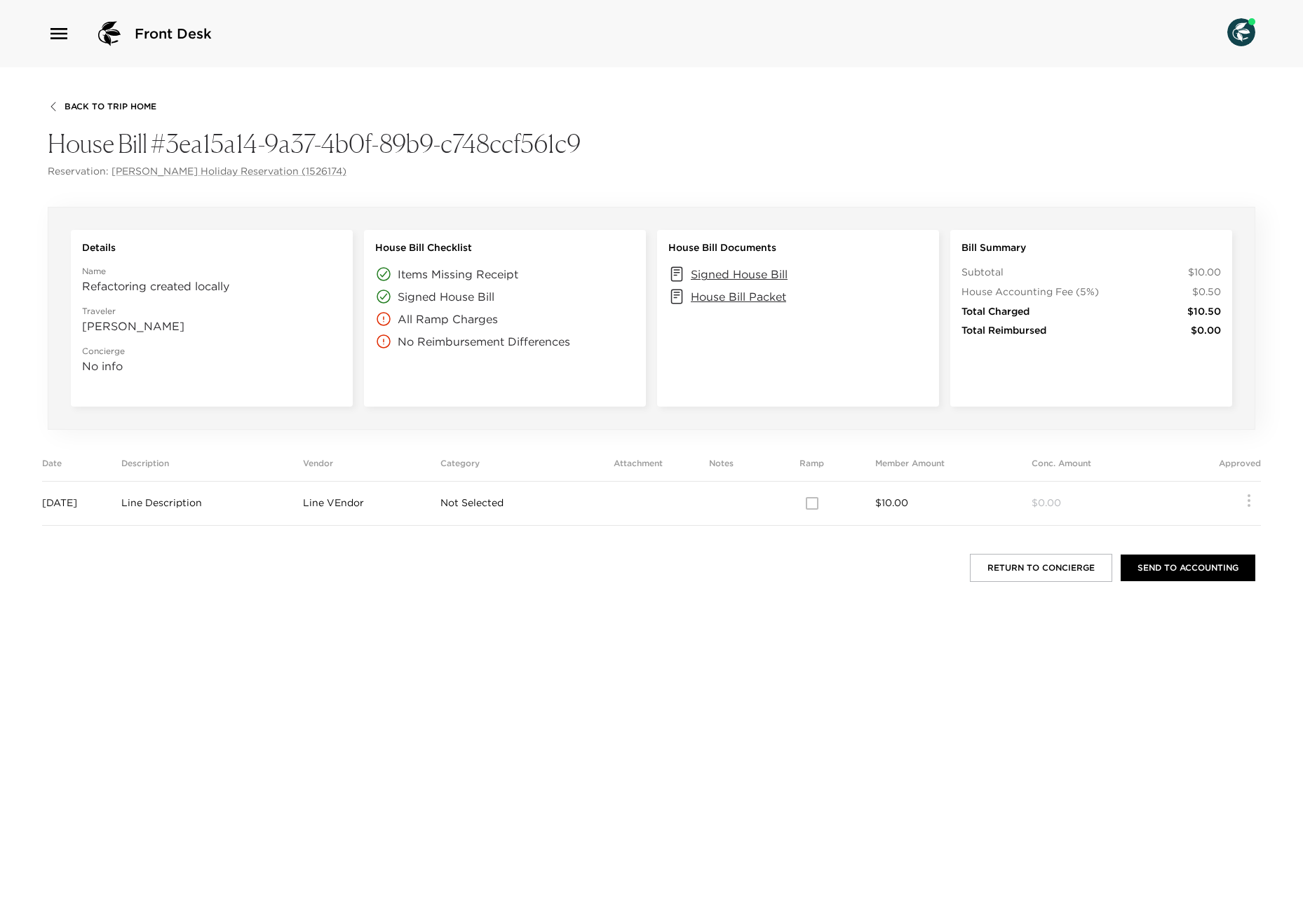
click at [455, 697] on div "Back To Trip Home House Bill #3ea15a14-9a37-4b0f-89b9-c748ccf561c9 Reservation:…" at bounding box center [651, 495] width 1303 height 856
click at [1239, 509] on input "checkbox" at bounding box center [1234, 502] width 80 height 26
click at [1239, 503] on input "checkbox" at bounding box center [1247, 502] width 80 height 26
click at [1237, 503] on input "checkbox" at bounding box center [1234, 502] width 80 height 26
click at [1237, 503] on input "checkbox" at bounding box center [1247, 502] width 80 height 26
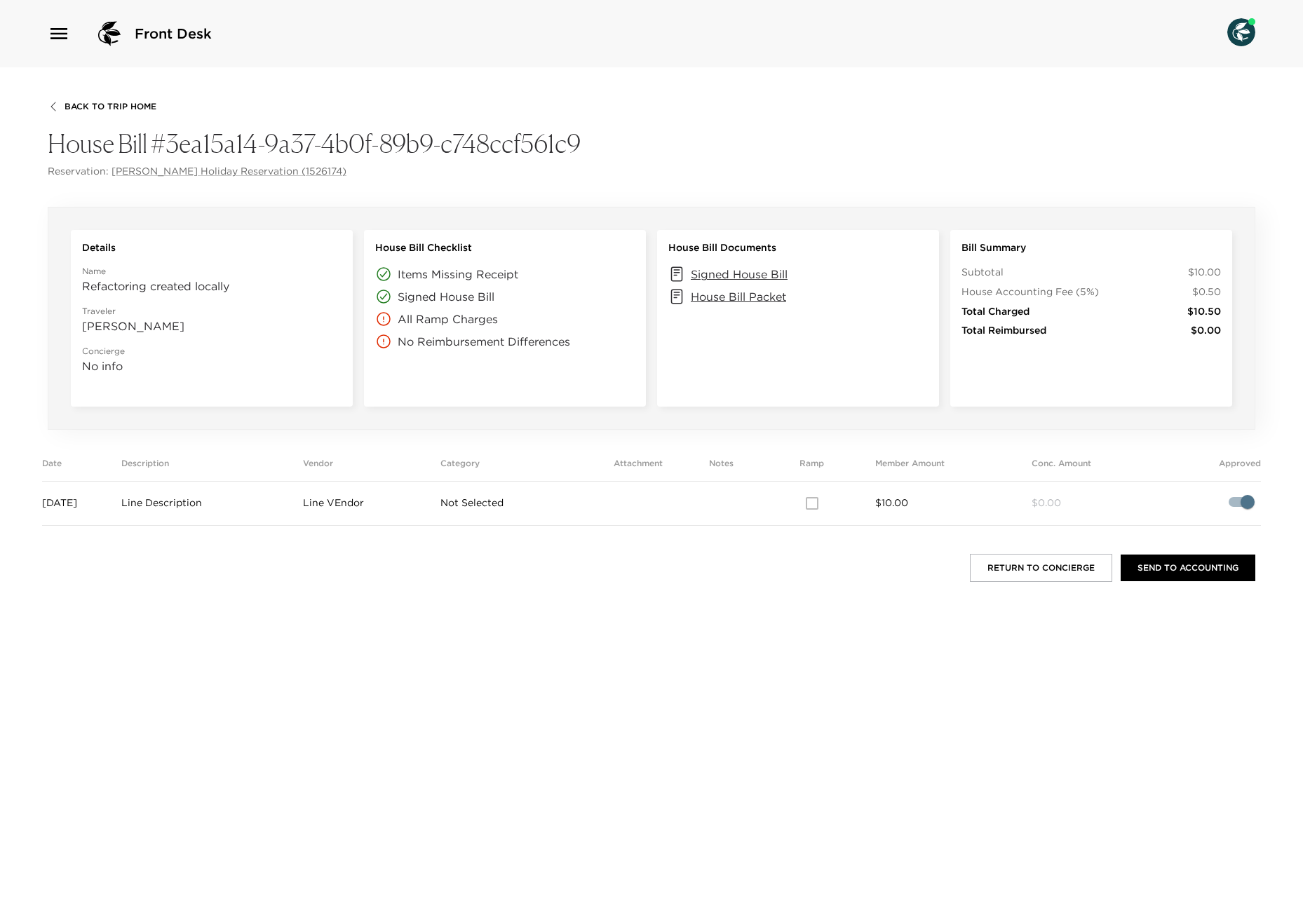
checkbox input "false"
click at [613, 650] on div "Back To Trip Home House Bill #3ea15a14-9a37-4b0f-89b9-c748ccf561c9 Reservation:…" at bounding box center [651, 495] width 1303 height 856
click at [583, 509] on td "Not Selected" at bounding box center [511, 503] width 142 height 44
click at [429, 565] on div "Return to Concierge Send to Accounting" at bounding box center [651, 568] width 1207 height 28
